Goal: Information Seeking & Learning: Learn about a topic

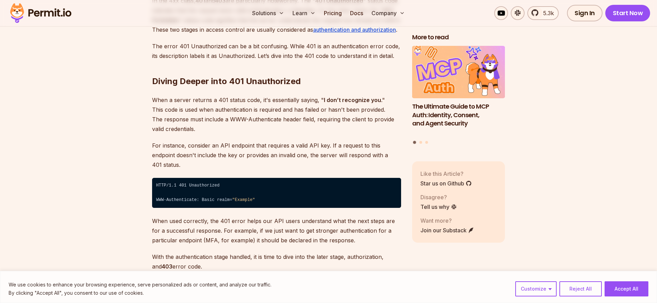
scroll to position [1023, 0]
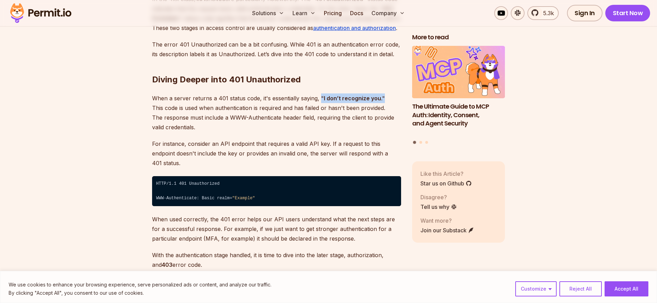
drag, startPoint x: 320, startPoint y: 97, endPoint x: 394, endPoint y: 100, distance: 74.6
click at [394, 100] on p "When a server returns a 401 status code, it's essentially saying, " I don’t rec…" at bounding box center [276, 112] width 249 height 39
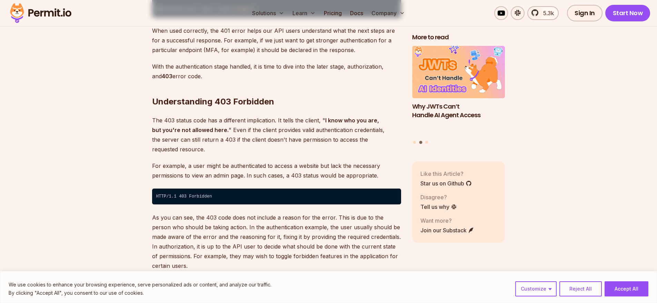
scroll to position [1208, 0]
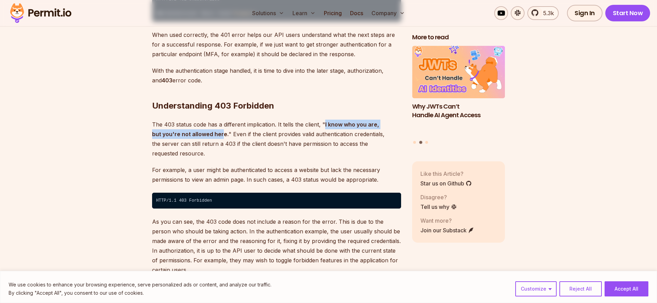
drag, startPoint x: 211, startPoint y: 122, endPoint x: 325, endPoint y: 119, distance: 113.9
click at [325, 120] on p "The 403 status code has a different implication. It tells the client, " I know …" at bounding box center [276, 139] width 249 height 39
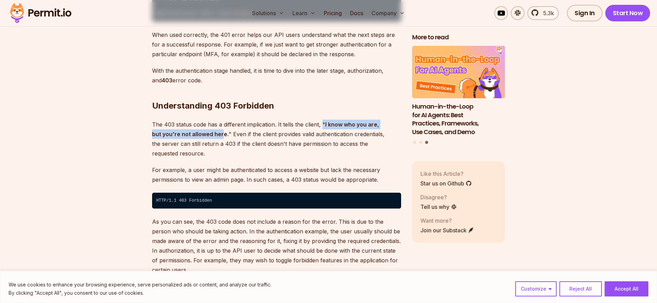
drag, startPoint x: 213, startPoint y: 127, endPoint x: 323, endPoint y: 113, distance: 111.6
click at [323, 120] on p "The 403 status code has a different implication. It tells the client, " I know …" at bounding box center [276, 139] width 249 height 39
drag, startPoint x: 323, startPoint y: 113, endPoint x: 217, endPoint y: 126, distance: 107.1
click at [217, 126] on p "The 403 status code has a different implication. It tells the client, " I know …" at bounding box center [276, 139] width 249 height 39
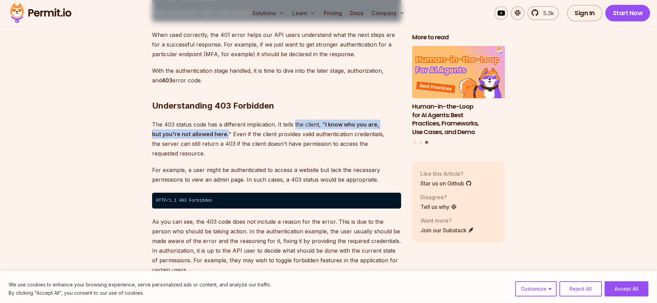
drag, startPoint x: 217, startPoint y: 126, endPoint x: 309, endPoint y: 117, distance: 92.6
click at [296, 120] on p "The 403 status code has a different implication. It tells the client, " I know …" at bounding box center [276, 139] width 249 height 39
click at [320, 120] on p "The 403 status code has a different implication. It tells the client, " I know …" at bounding box center [276, 139] width 249 height 39
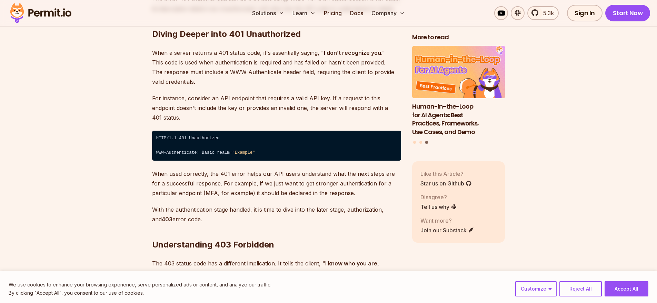
scroll to position [1073, 0]
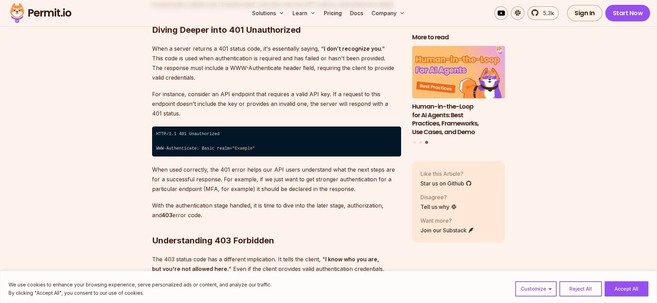
click at [276, 101] on p "For instance, consider an API endpoint that requires a valid API key. If a requ…" at bounding box center [276, 103] width 249 height 29
